Goal: Task Accomplishment & Management: Use online tool/utility

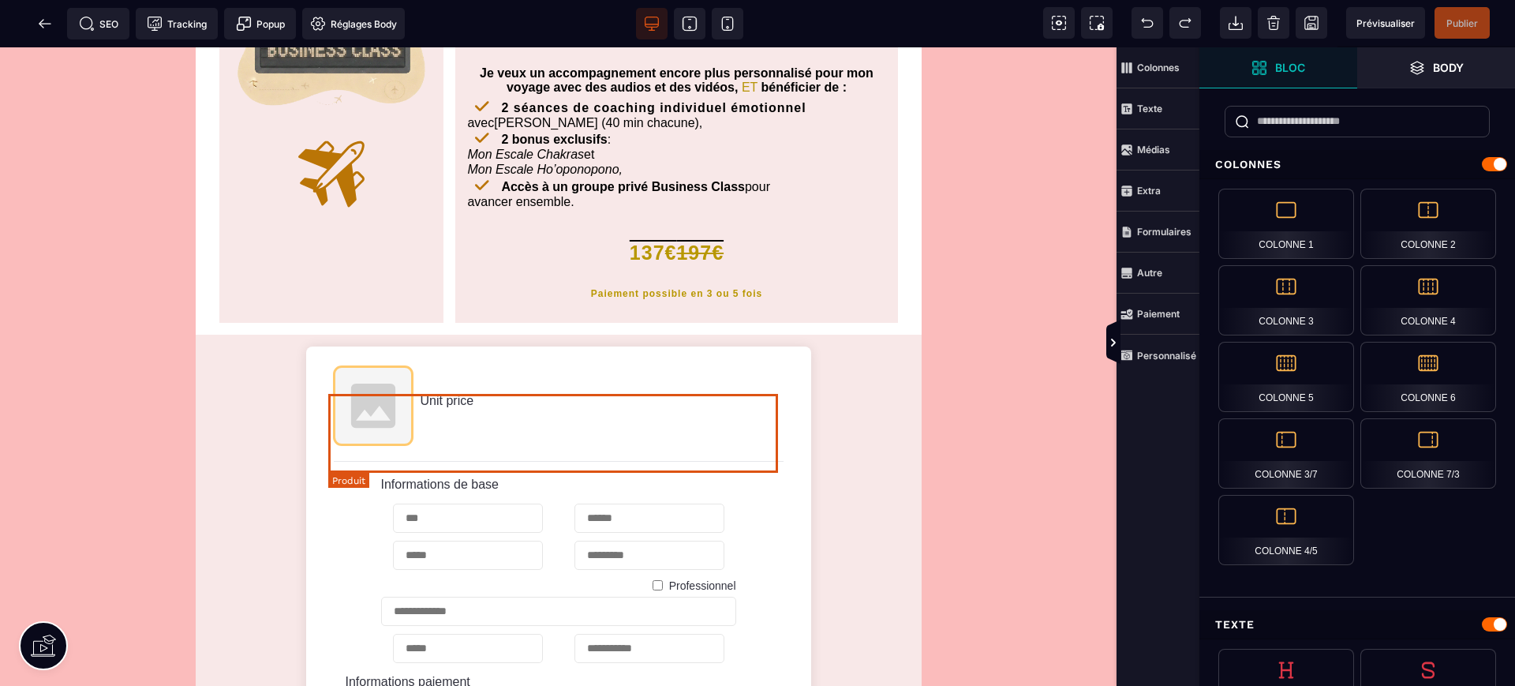
scroll to position [460, 0]
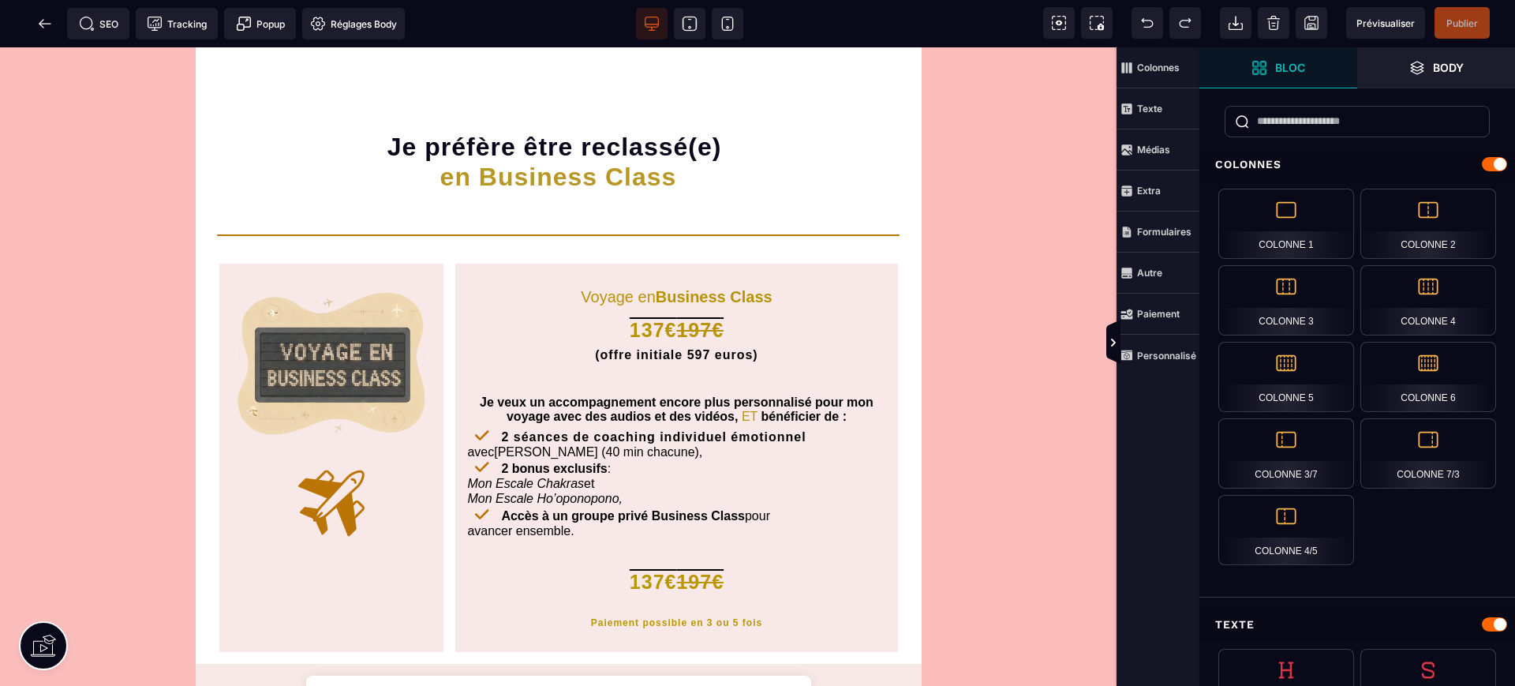
click at [38, 24] on icon at bounding box center [45, 24] width 16 height 16
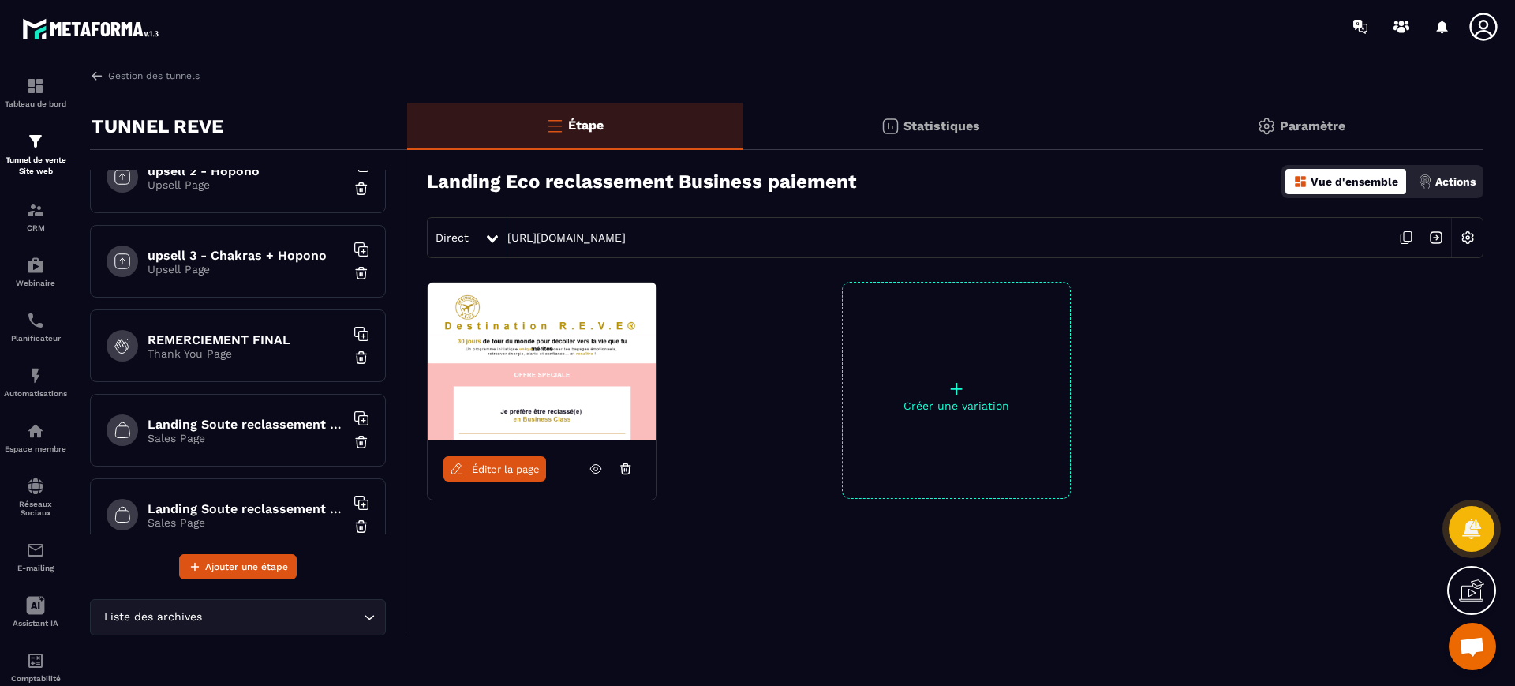
scroll to position [855, 0]
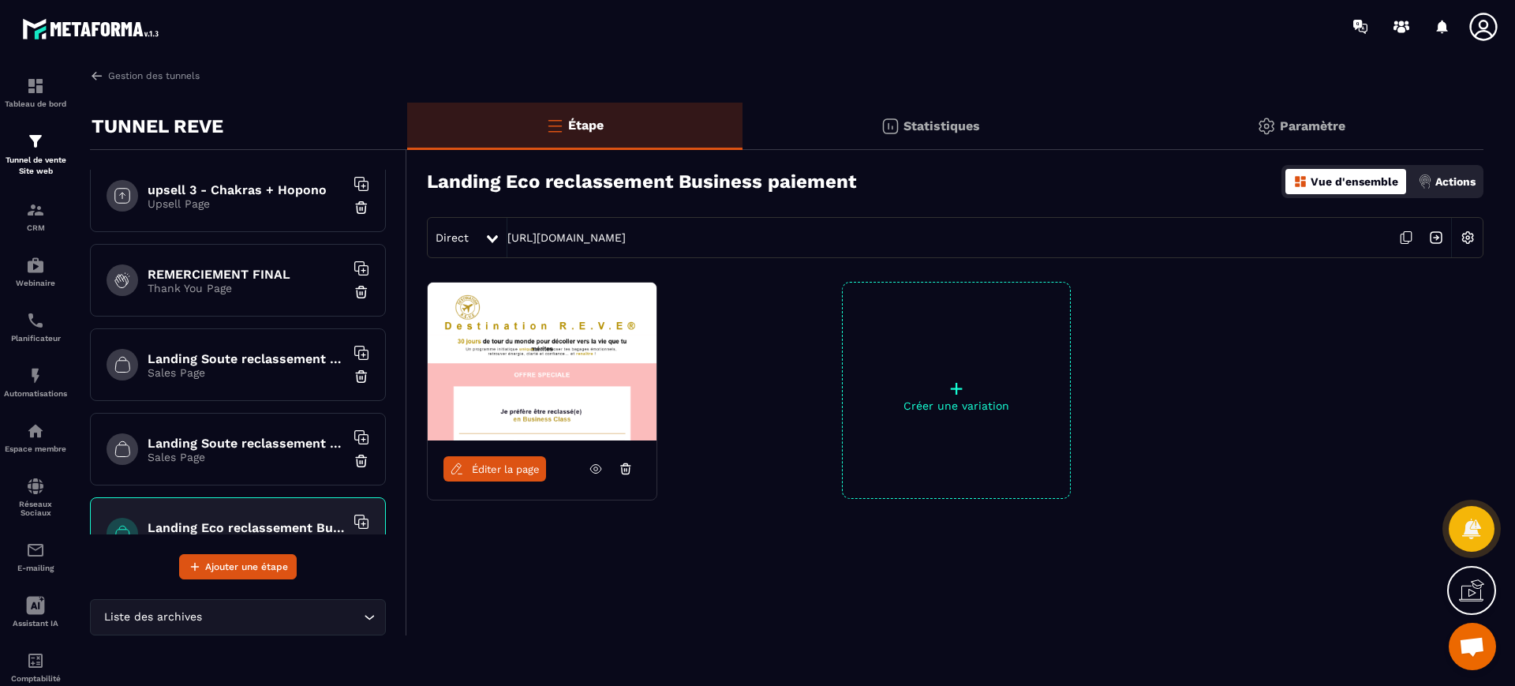
click at [283, 436] on h6 "Landing Soute reclassement Business paiement" at bounding box center [246, 443] width 197 height 15
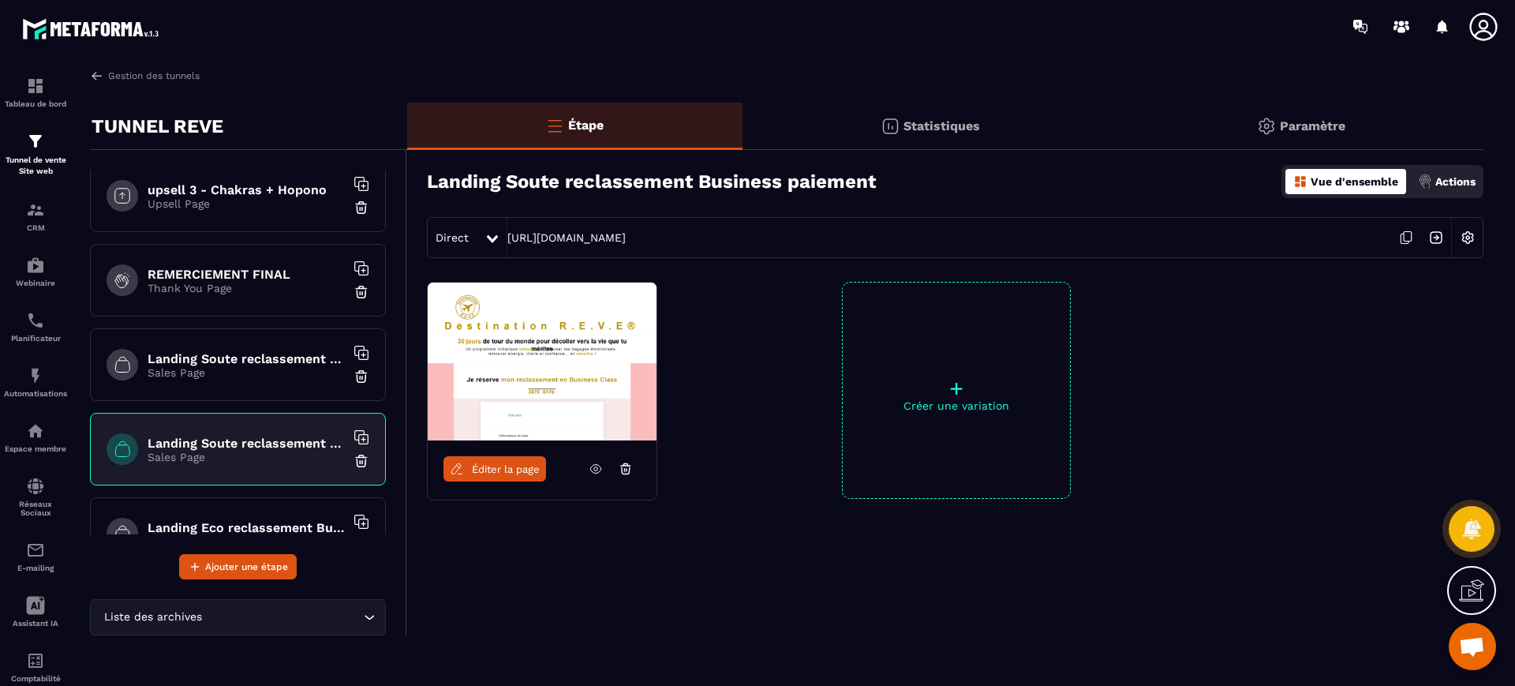
scroll to position [986, 0]
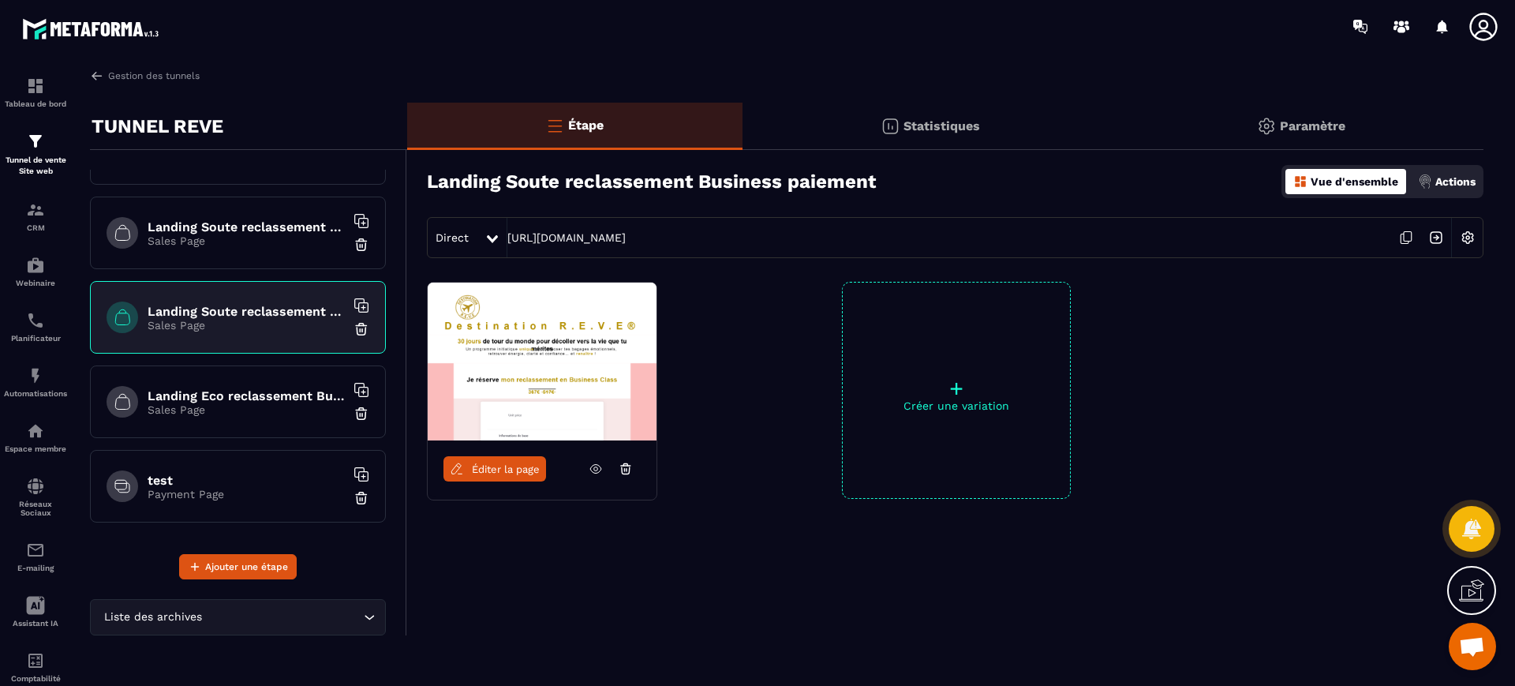
click at [264, 400] on h6 "Landing Eco reclassement Business paiement" at bounding box center [246, 395] width 197 height 15
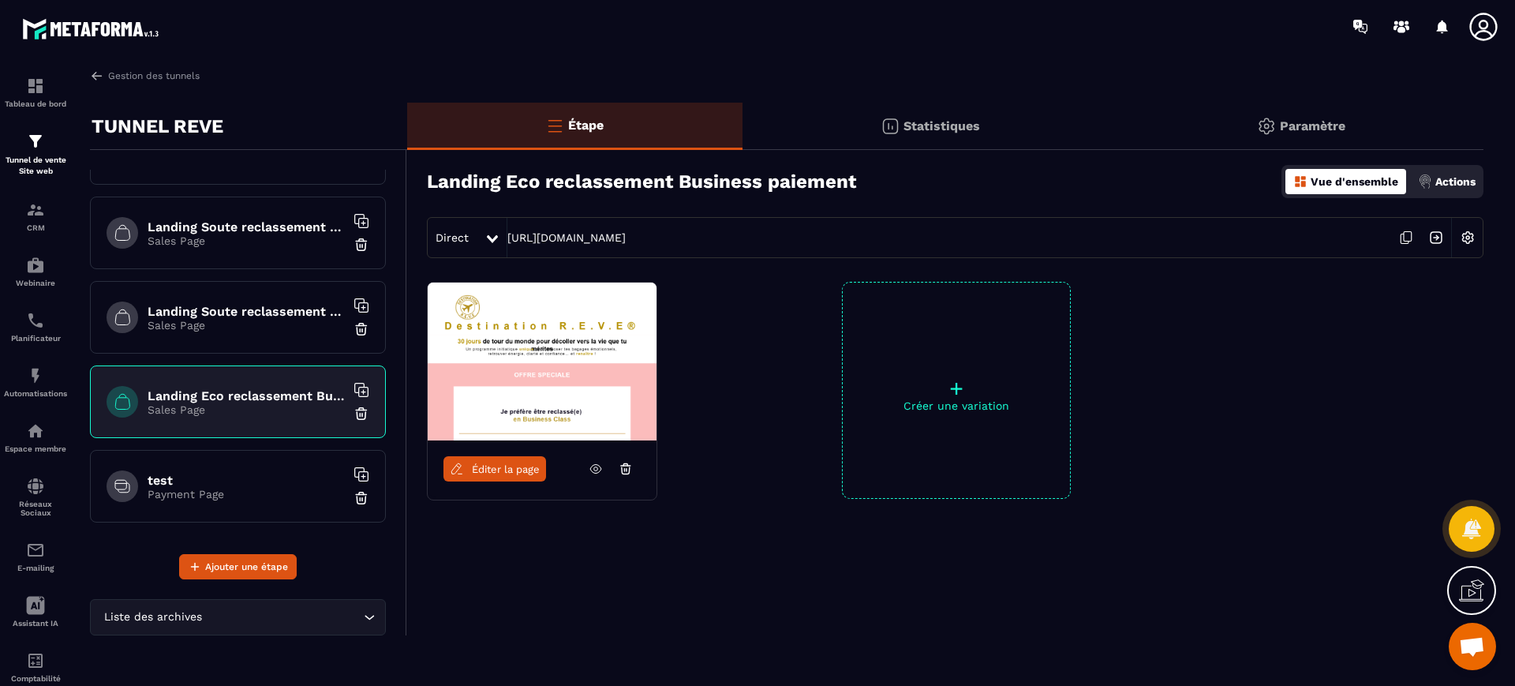
click at [264, 230] on h6 "Landing Soute reclassement Eco paiement" at bounding box center [246, 226] width 197 height 15
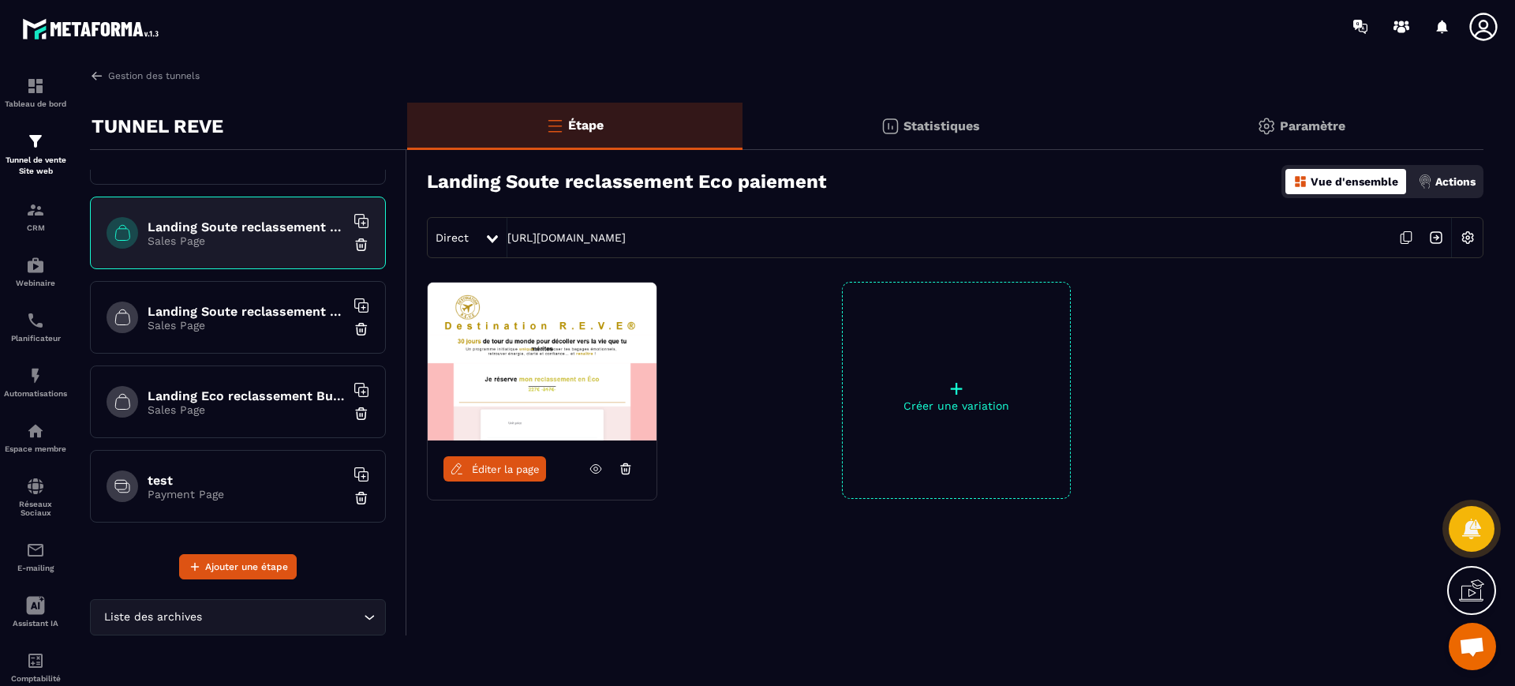
click at [253, 317] on h6 "Landing Soute reclassement Business paiement" at bounding box center [246, 311] width 197 height 15
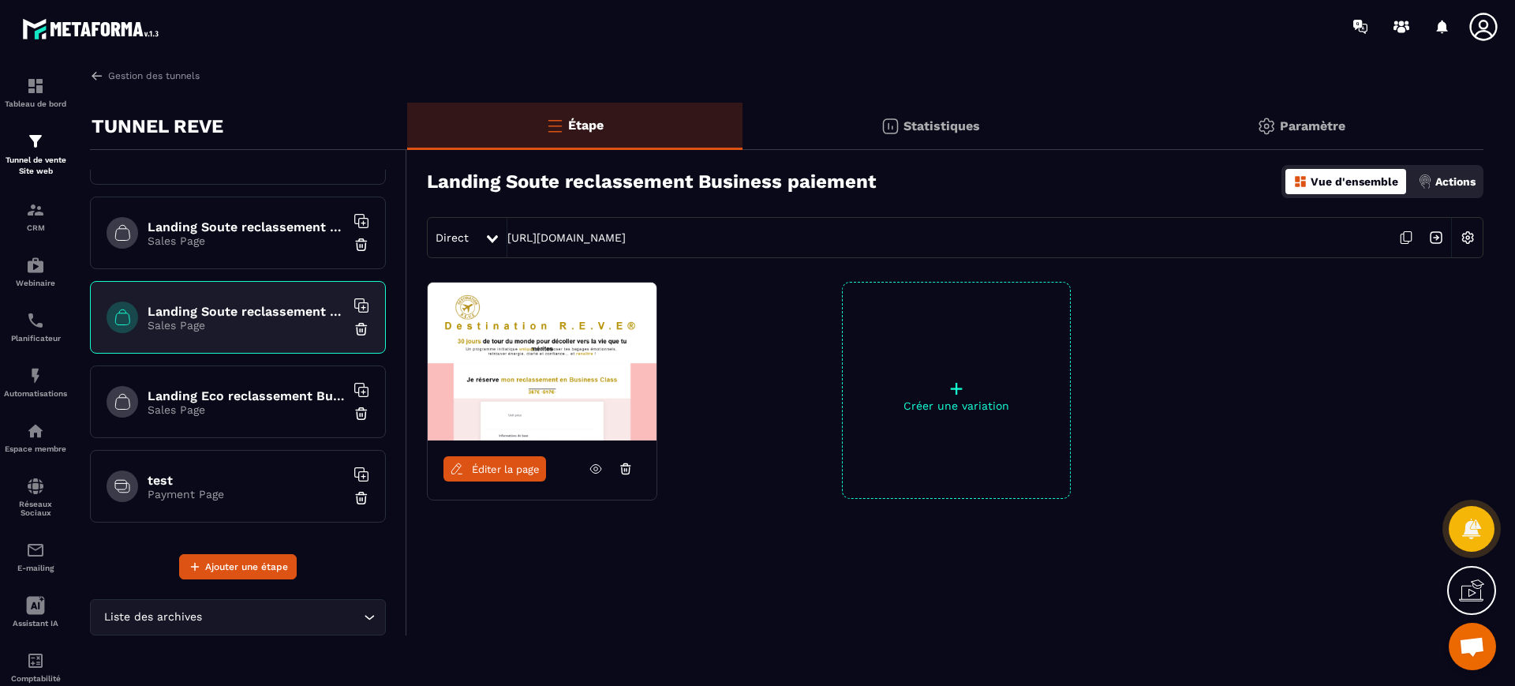
click at [589, 466] on icon at bounding box center [596, 469] width 14 height 14
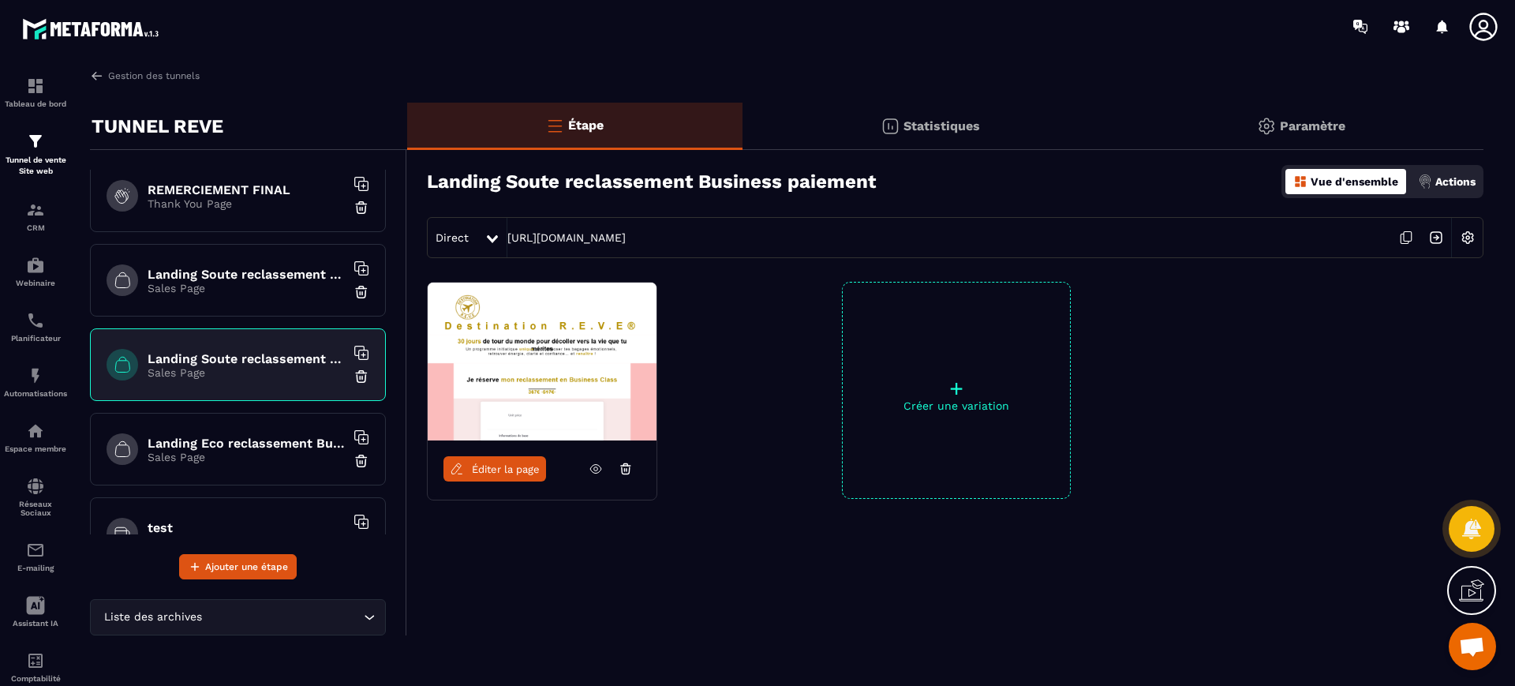
scroll to position [921, 0]
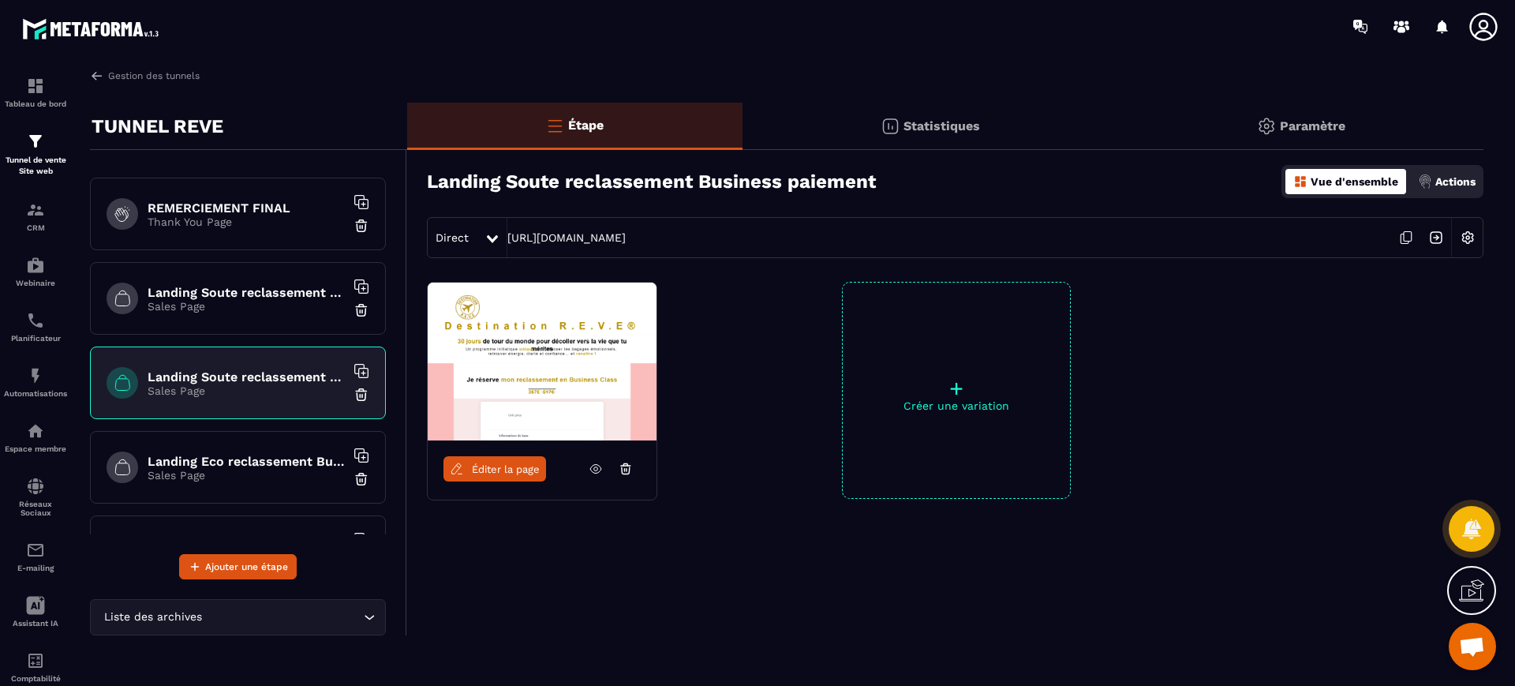
click at [265, 286] on h6 "Landing Soute reclassement Eco paiement" at bounding box center [246, 292] width 197 height 15
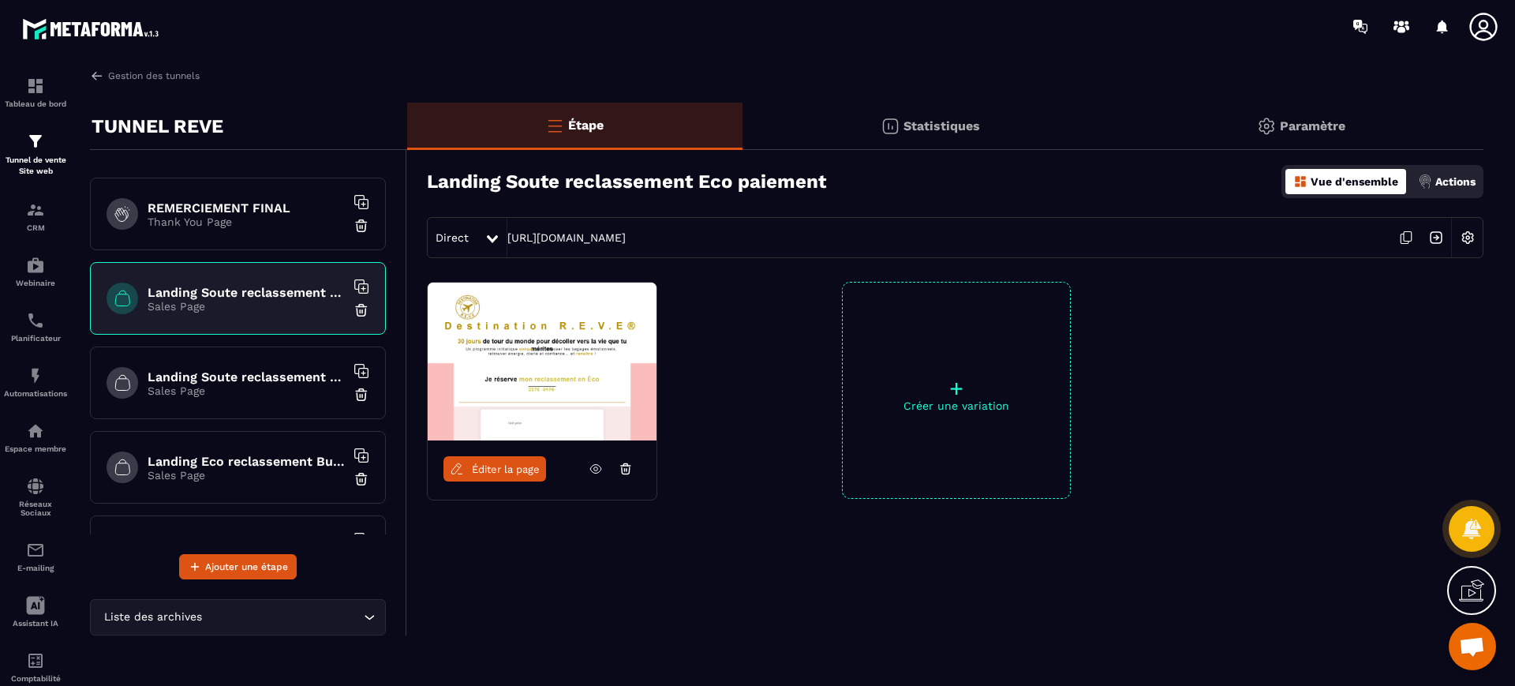
click at [597, 466] on icon at bounding box center [596, 469] width 14 height 14
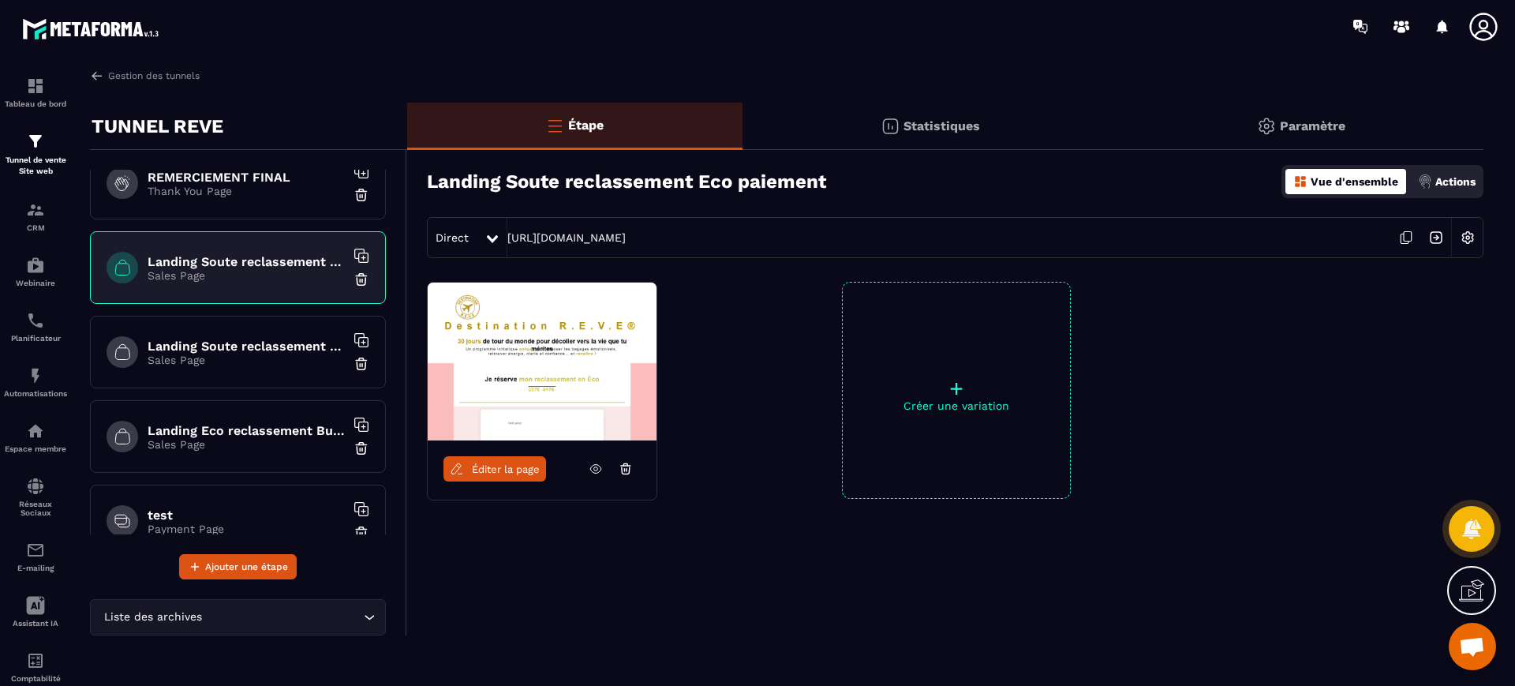
scroll to position [986, 0]
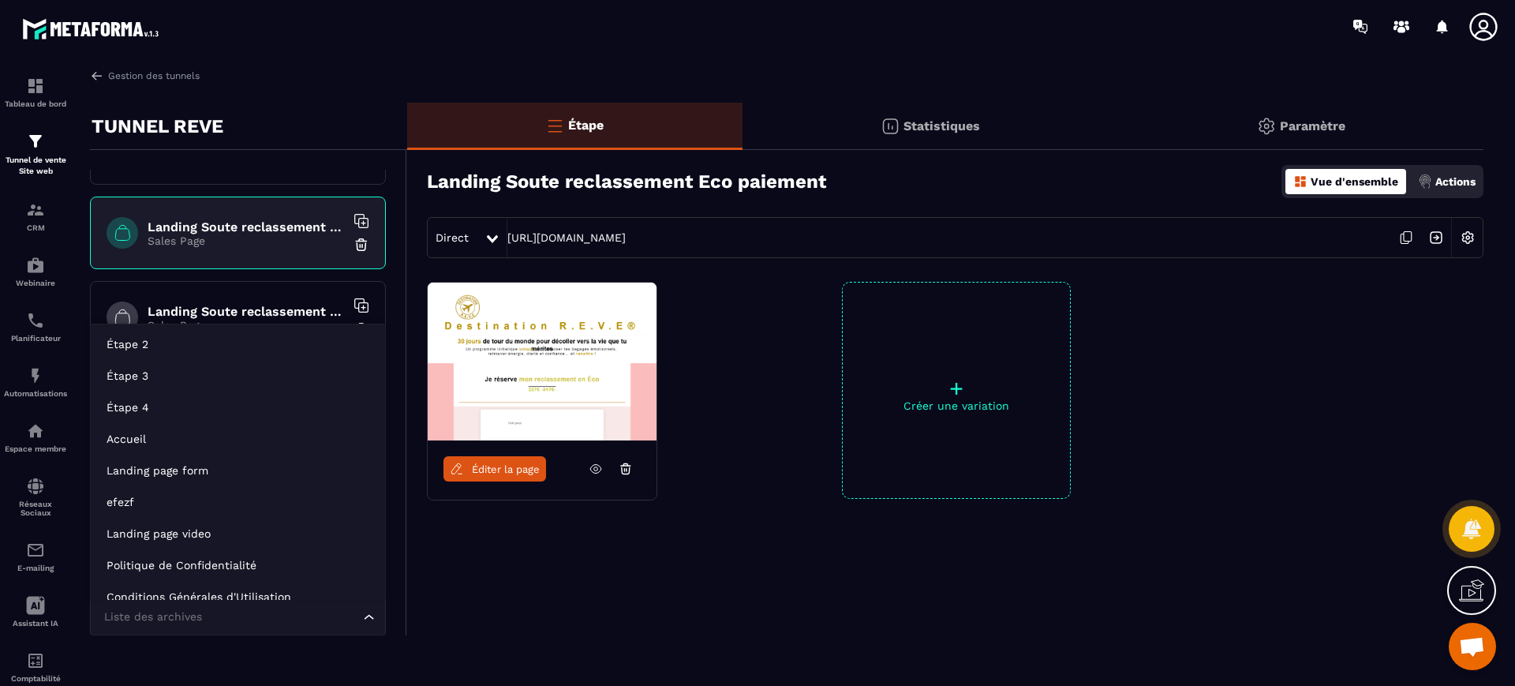
click at [302, 618] on input "Search for option" at bounding box center [230, 616] width 260 height 17
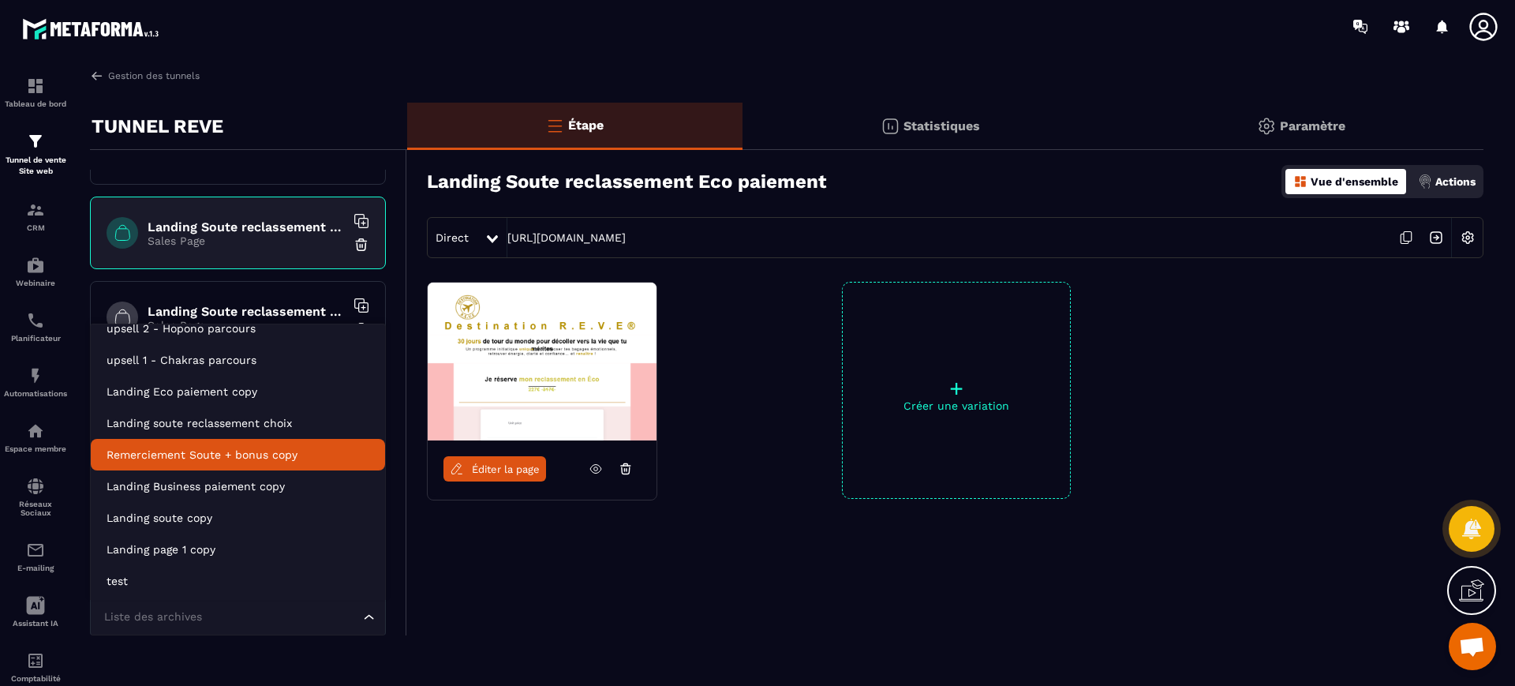
scroll to position [395, 0]
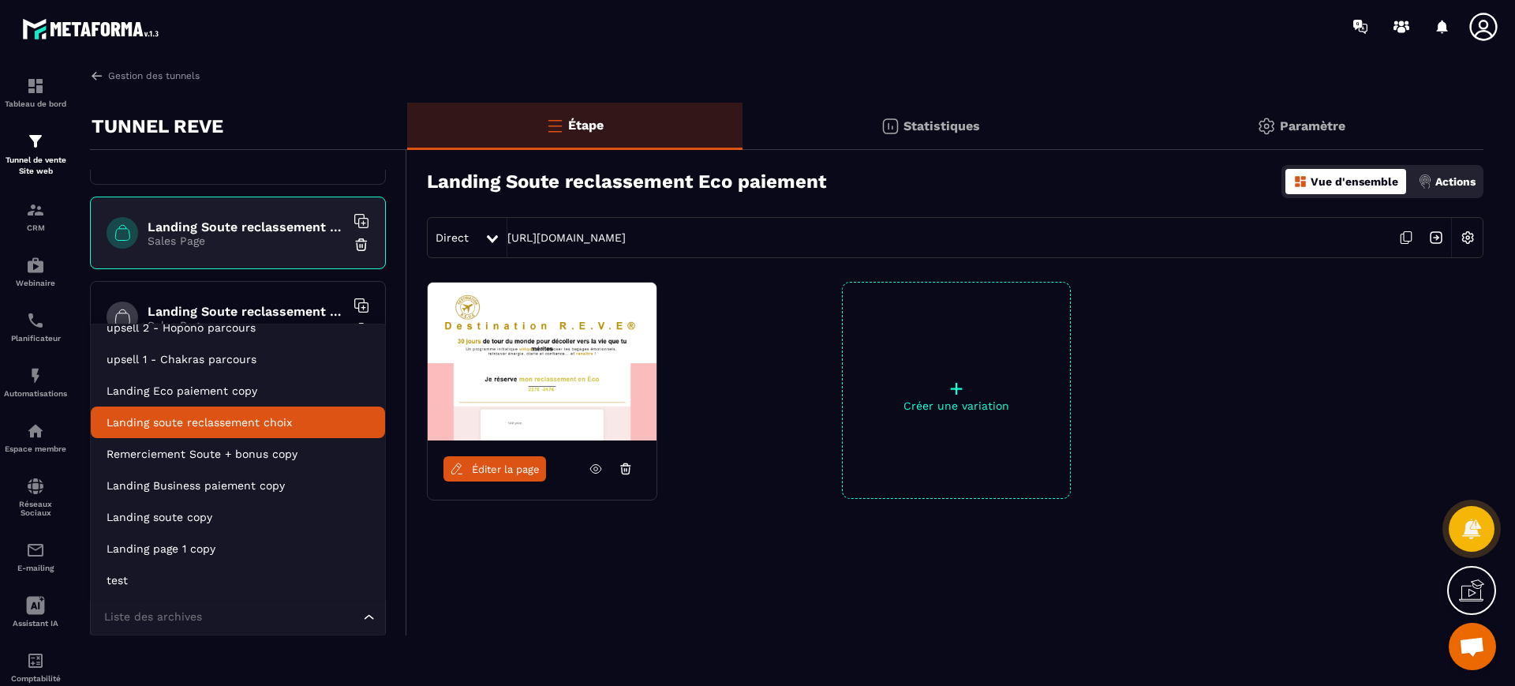
click at [292, 425] on p "Landing soute reclassement choix" at bounding box center [238, 422] width 263 height 16
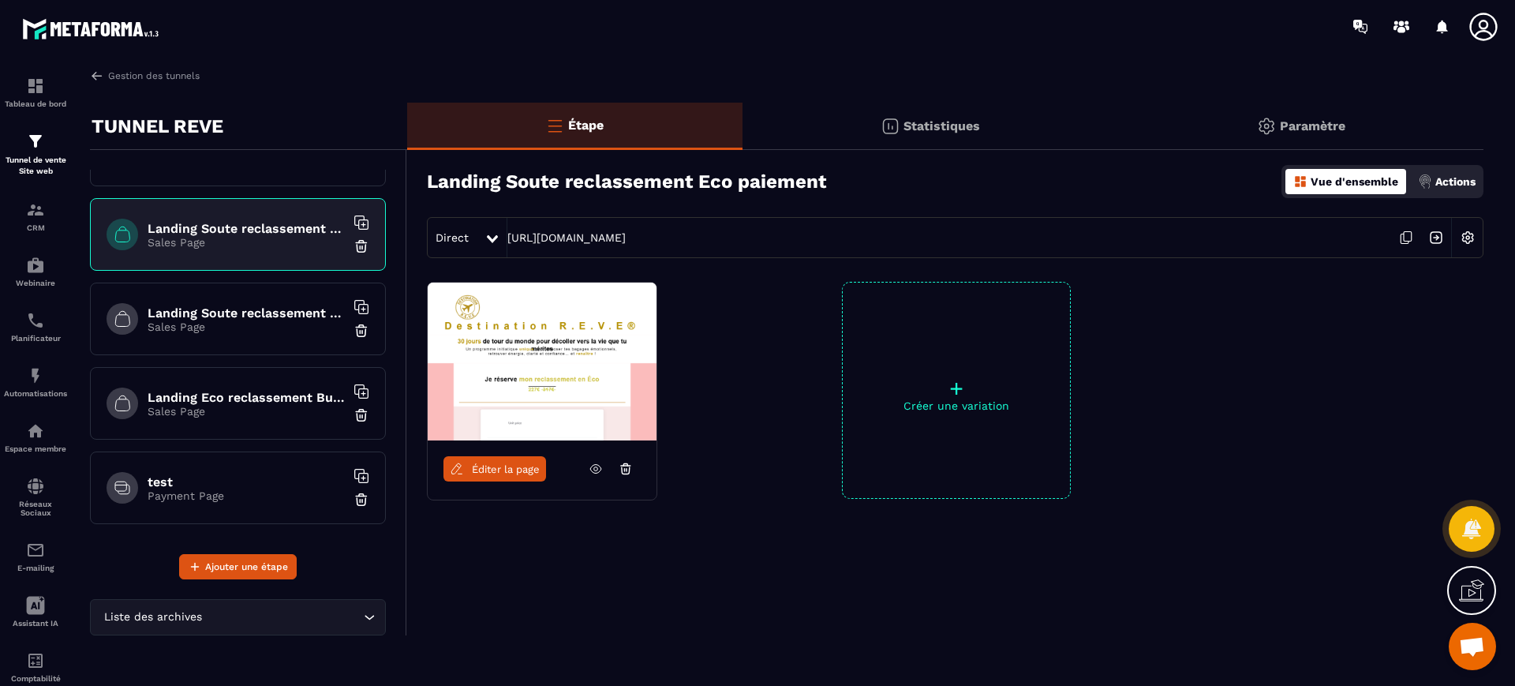
scroll to position [1071, 0]
click at [268, 489] on p "Payment Page" at bounding box center [246, 494] width 197 height 13
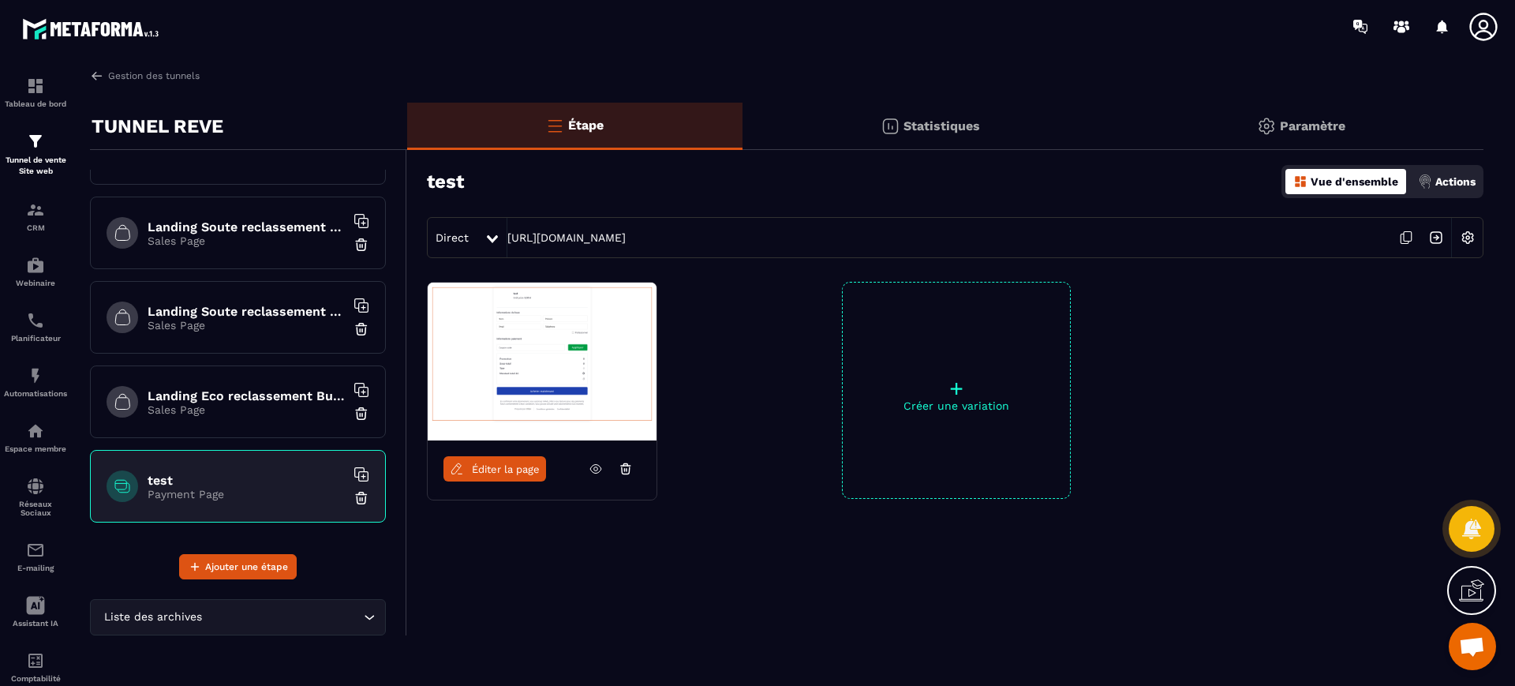
click at [354, 496] on img at bounding box center [362, 498] width 16 height 16
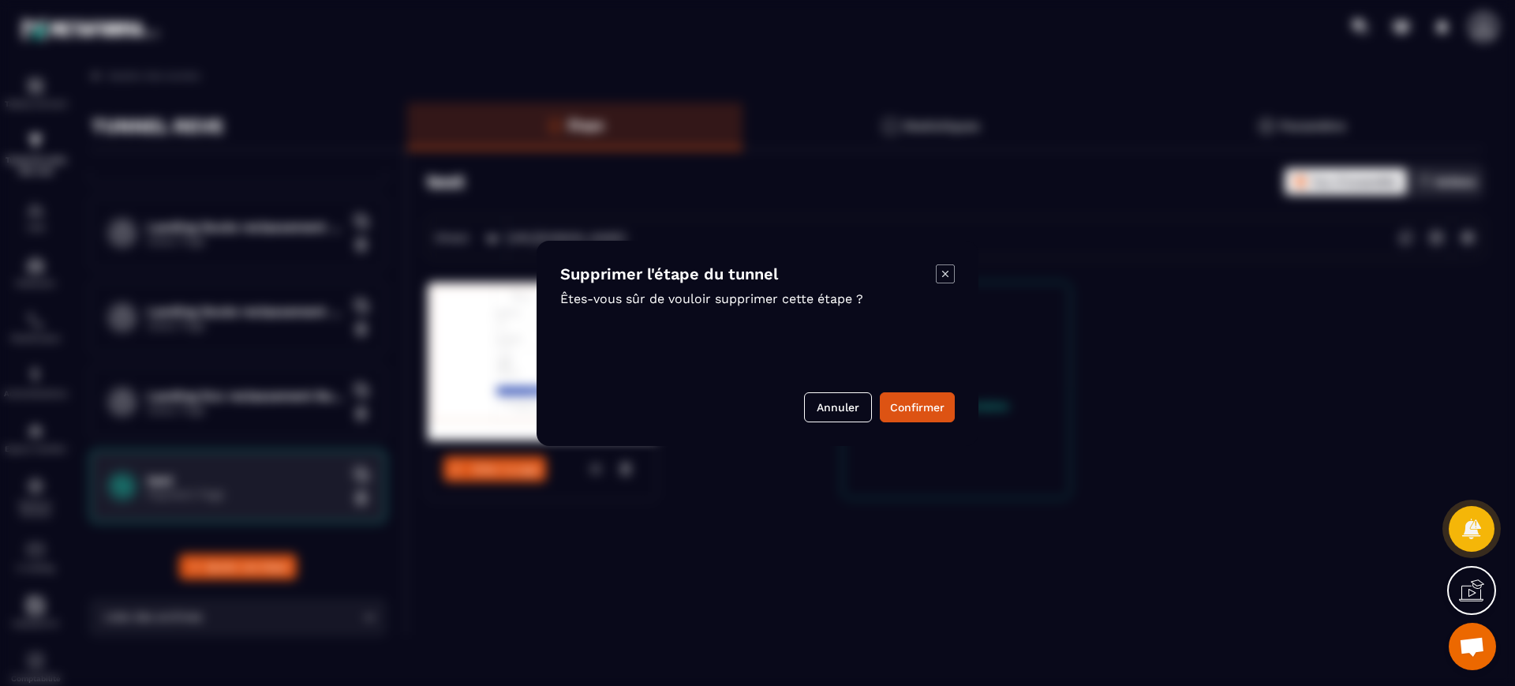
click at [905, 410] on button "Confirmer" at bounding box center [917, 407] width 75 height 30
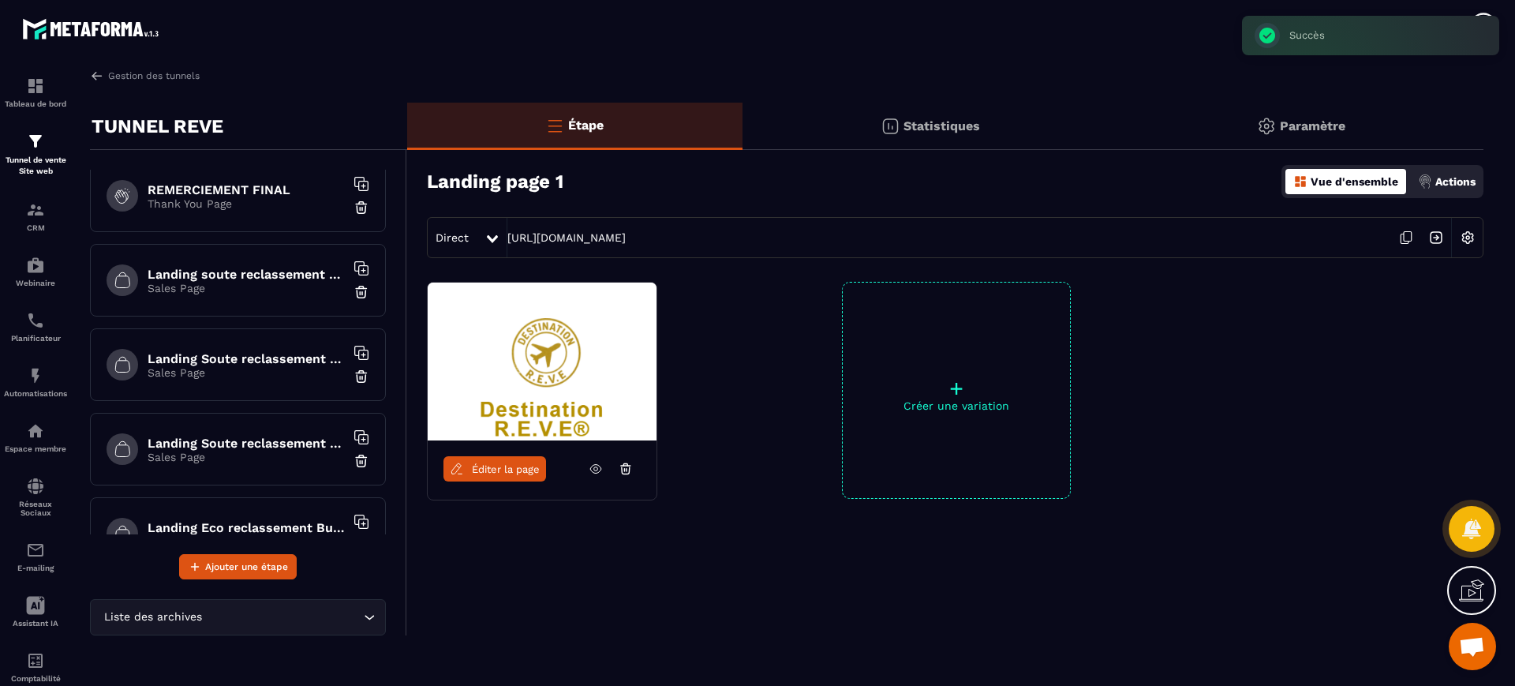
scroll to position [921, 0]
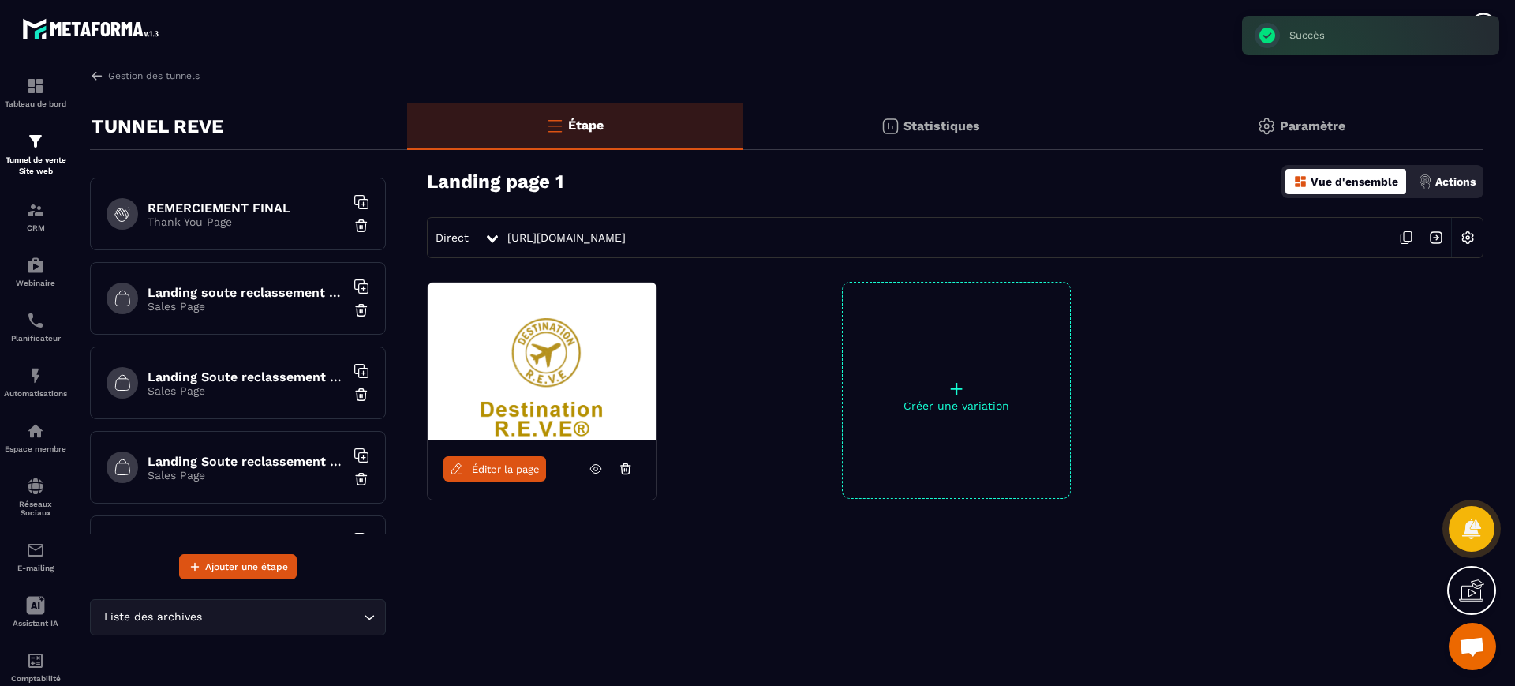
click at [244, 293] on h6 "Landing soute reclassement choix" at bounding box center [246, 292] width 197 height 15
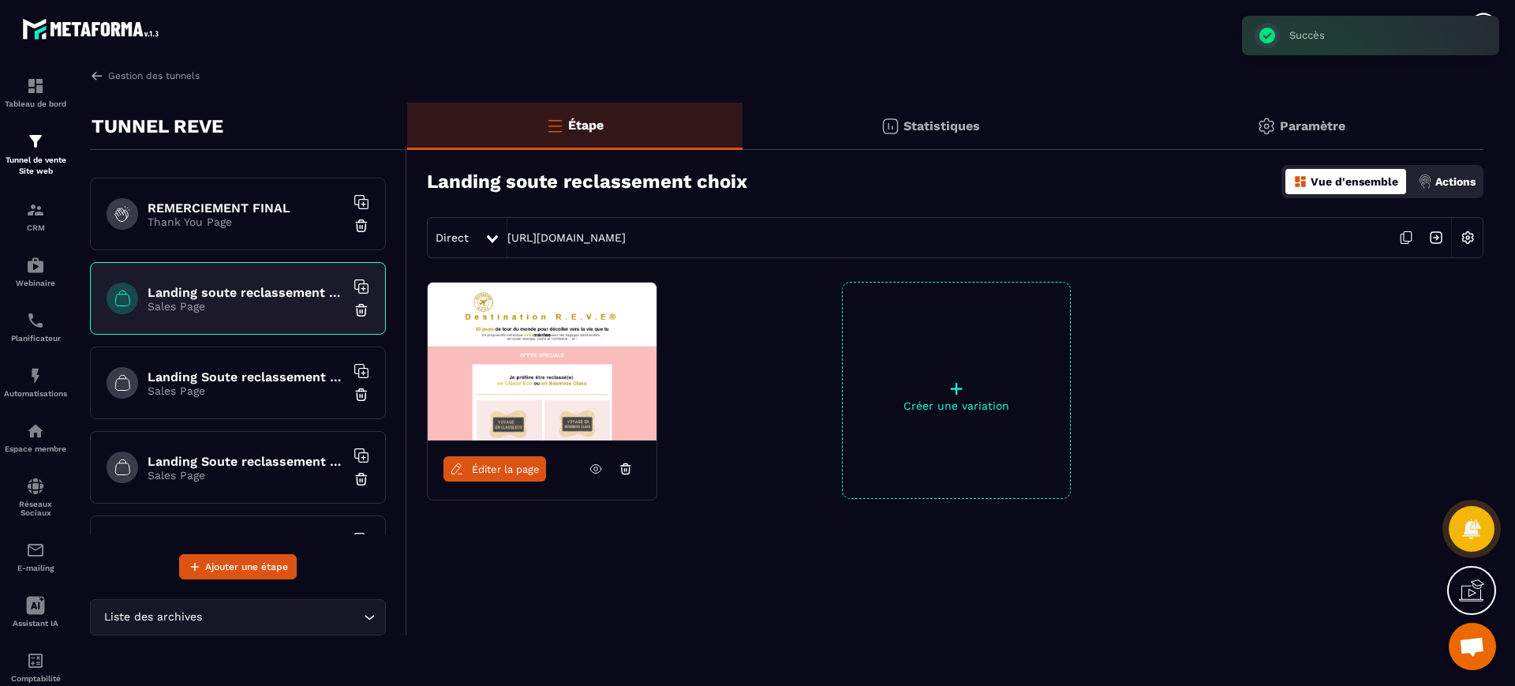
click at [596, 465] on icon at bounding box center [596, 469] width 14 height 14
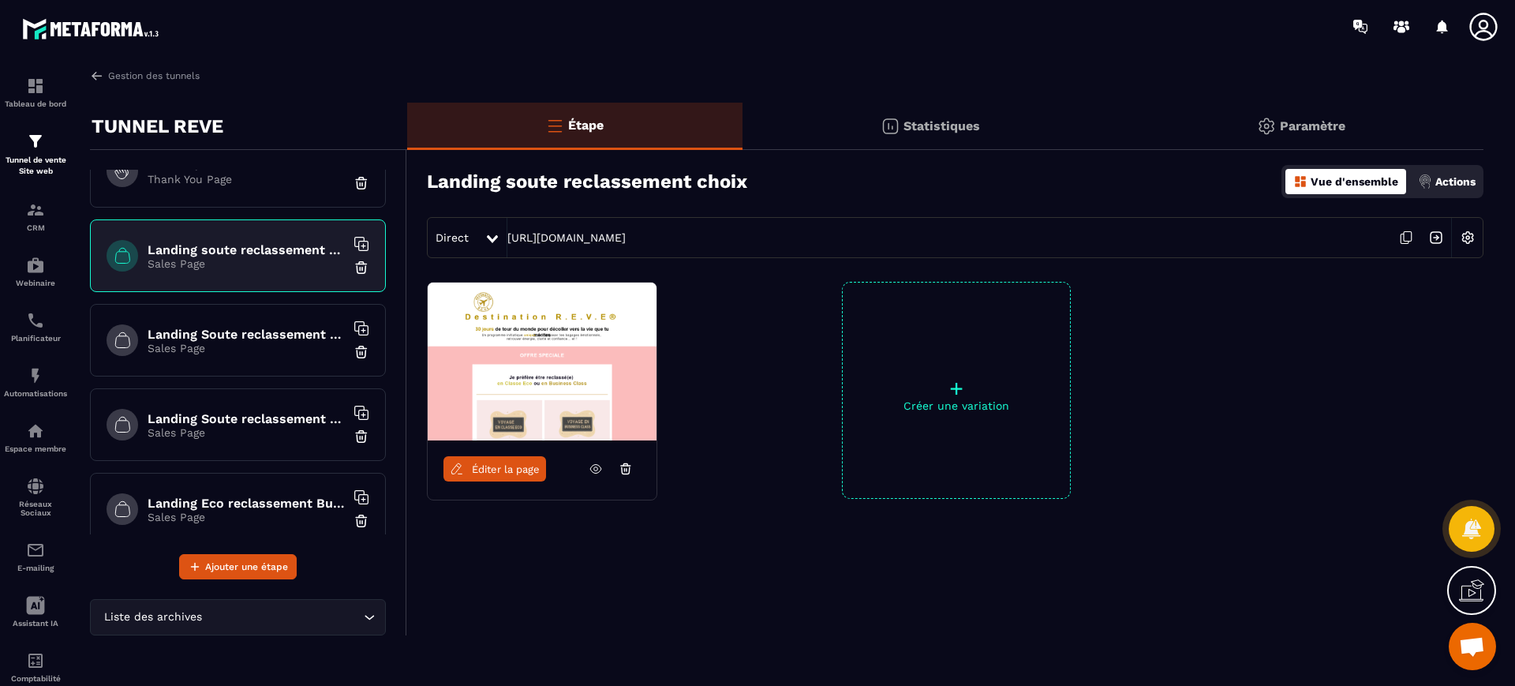
scroll to position [986, 0]
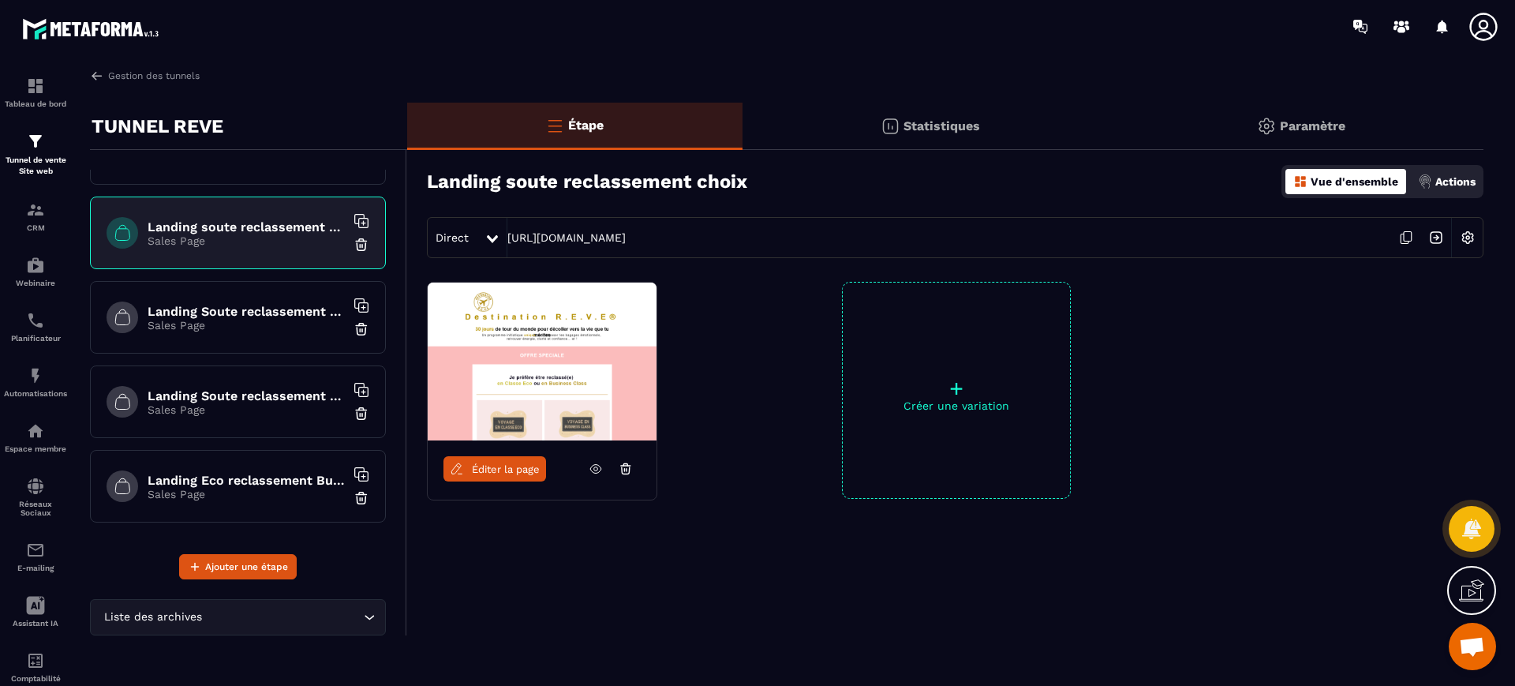
click at [272, 481] on h6 "Landing Eco reclassement Business paiement" at bounding box center [246, 480] width 197 height 15
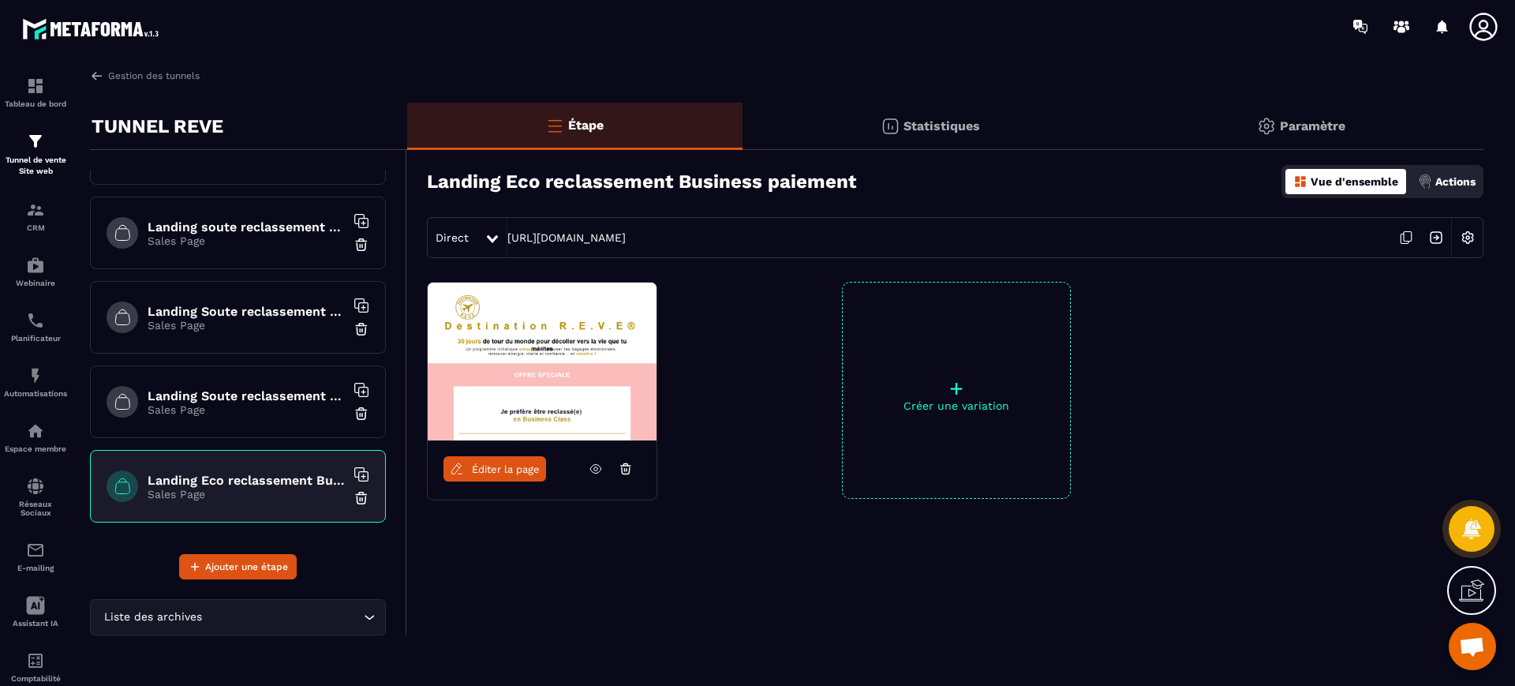
click at [503, 466] on span "Éditer la page" at bounding box center [506, 469] width 68 height 12
